Goal: Find specific page/section: Find specific page/section

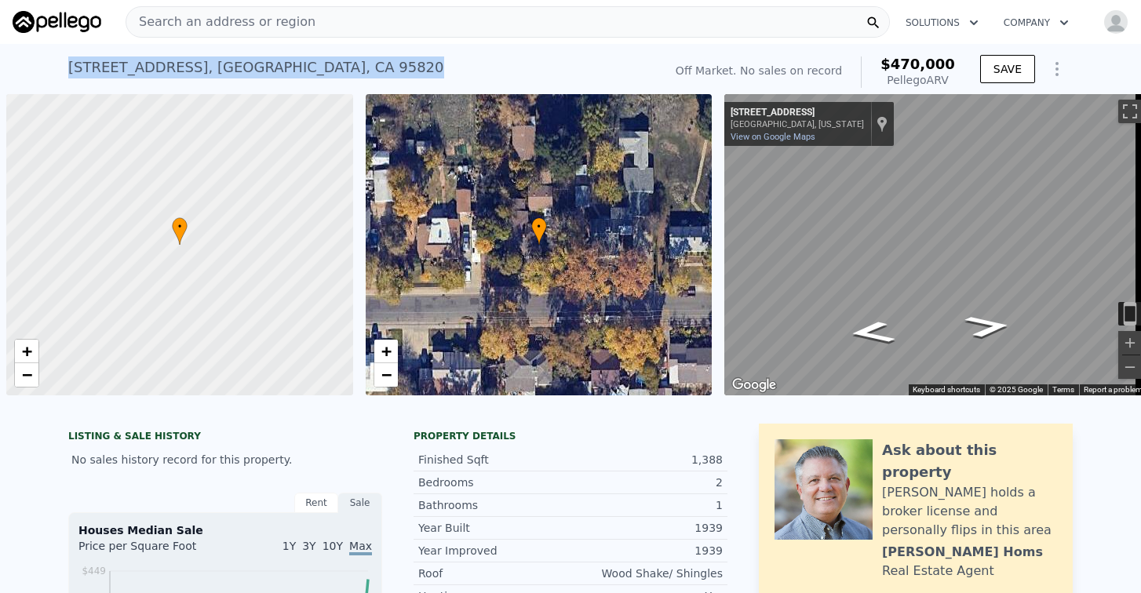
scroll to position [0, 6]
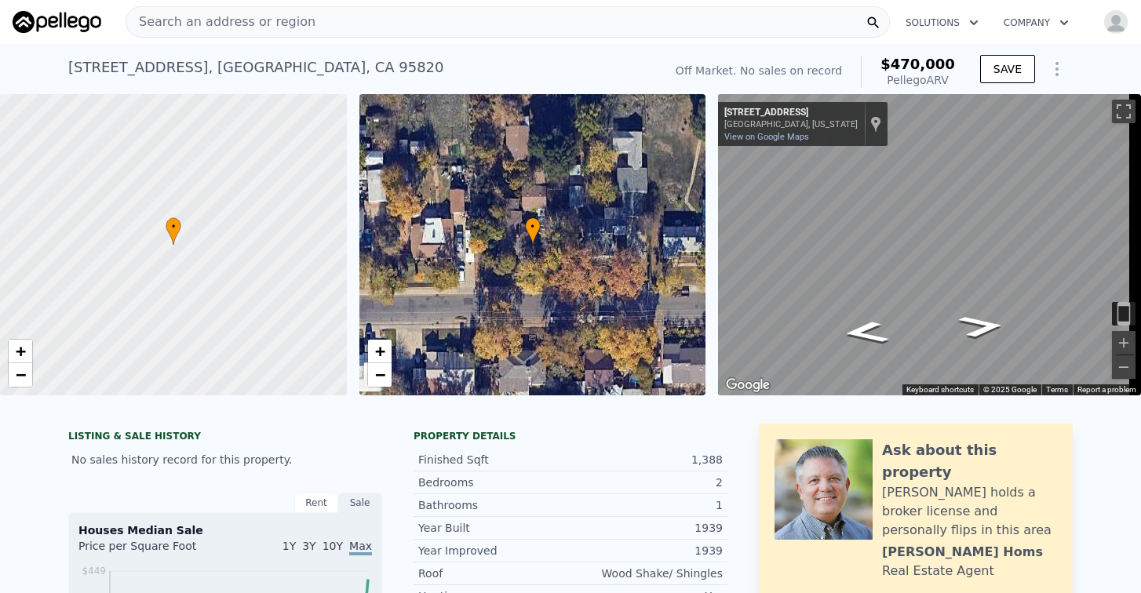
click at [262, 23] on span "Search an address or region" at bounding box center [220, 22] width 189 height 19
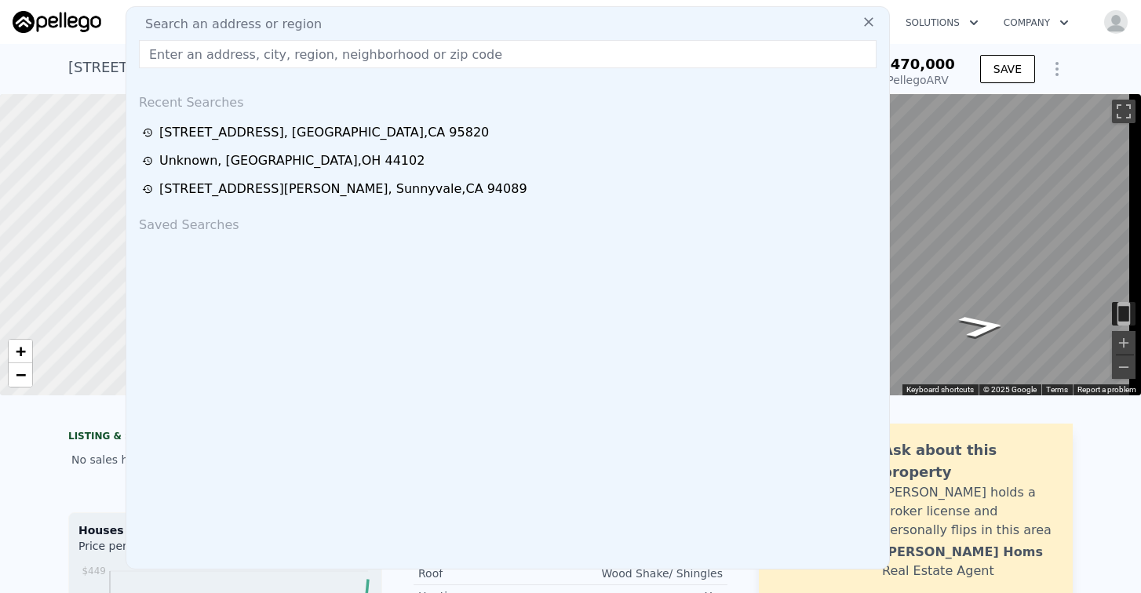
drag, startPoint x: 259, startPoint y: 21, endPoint x: 155, endPoint y: 104, distance: 133.5
click at [153, 104] on div "Recent Searches" at bounding box center [508, 100] width 750 height 38
click at [183, 57] on input "text" at bounding box center [508, 54] width 738 height 28
paste input "[STREET_ADDRESS]"
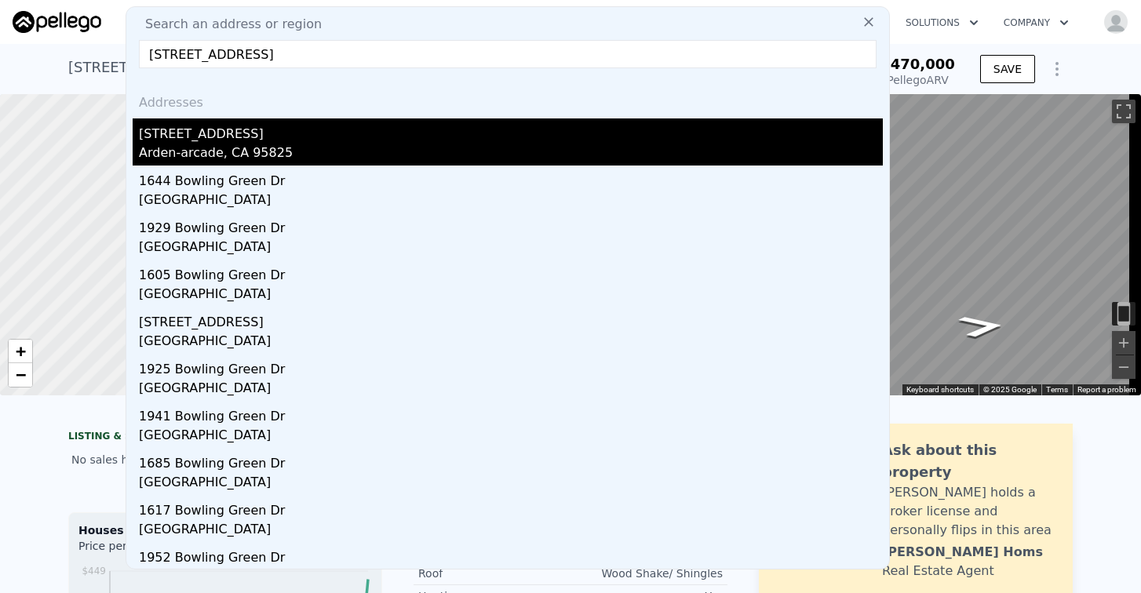
type input "[STREET_ADDRESS]"
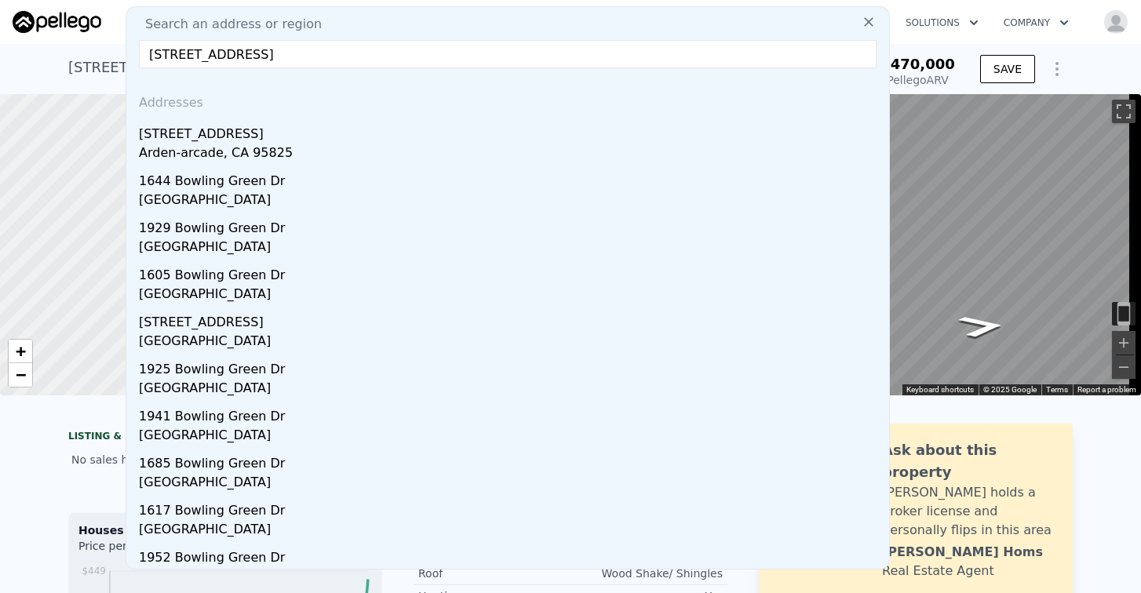
drag, startPoint x: 225, startPoint y: 152, endPoint x: 498, endPoint y: 122, distance: 274.9
click at [225, 152] on div "Arden-arcade, CA 95825" at bounding box center [511, 155] width 744 height 22
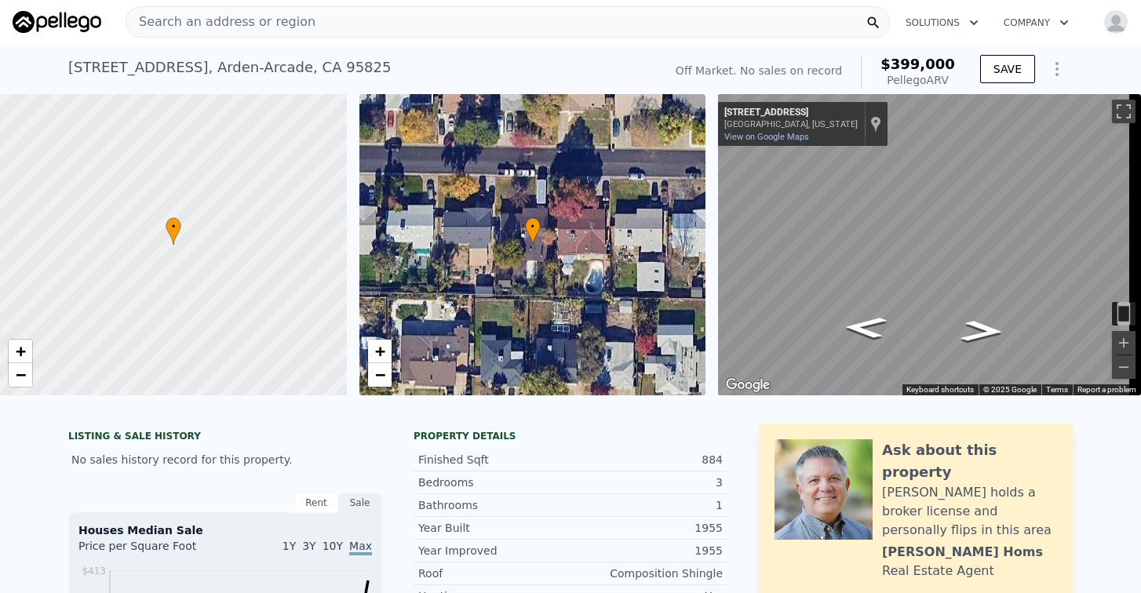
click at [375, 64] on div "[STREET_ADDRESS] No sales on record (~ARV $399k )" at bounding box center [362, 72] width 589 height 44
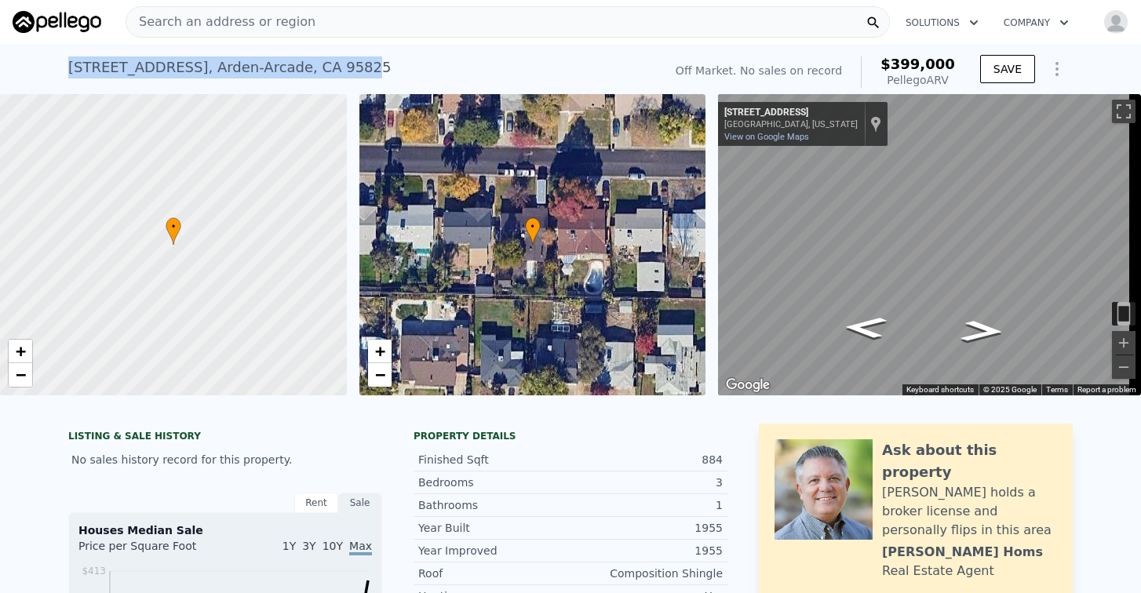
drag, startPoint x: 368, startPoint y: 66, endPoint x: 62, endPoint y: 71, distance: 306.2
click at [68, 71] on div "[STREET_ADDRESS]" at bounding box center [229, 68] width 323 height 22
copy div "[STREET_ADDRESS]"
